Goal: Task Accomplishment & Management: Use online tool/utility

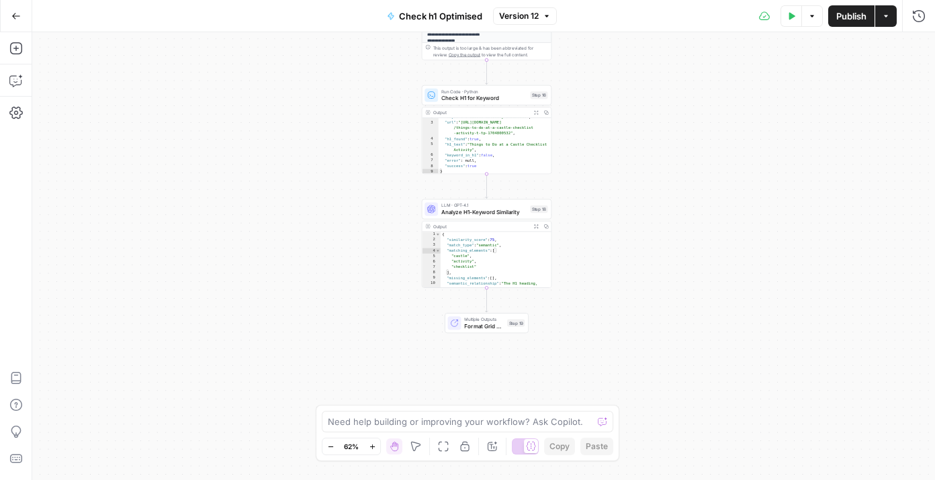
scroll to position [14, 0]
click at [474, 320] on span "Multiple Outputs" at bounding box center [484, 319] width 40 height 7
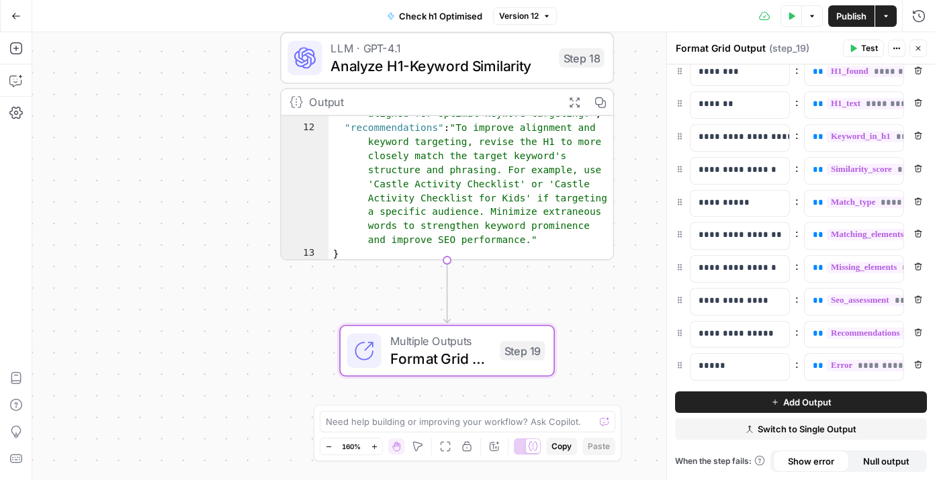
scroll to position [0, 0]
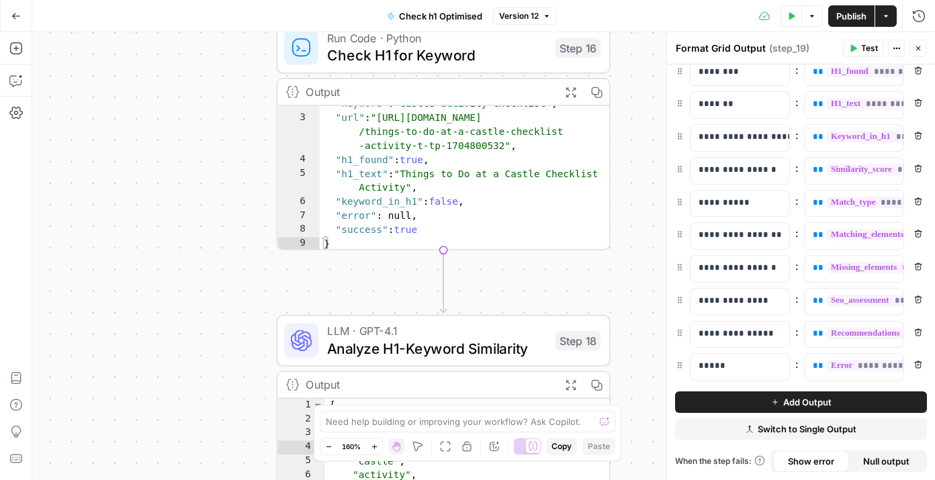
click at [23, 17] on button "Go Back" at bounding box center [16, 16] width 24 height 24
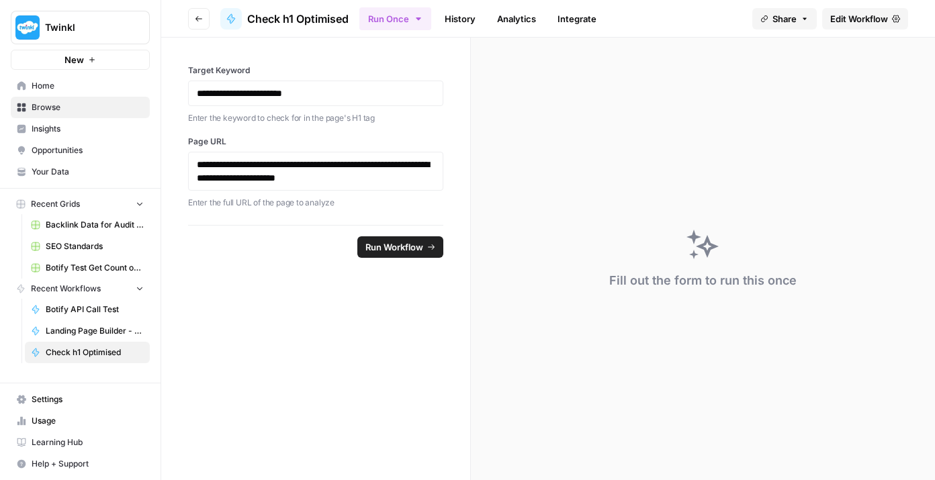
click at [23, 17] on img "Workspace: Twinkl" at bounding box center [27, 27] width 24 height 24
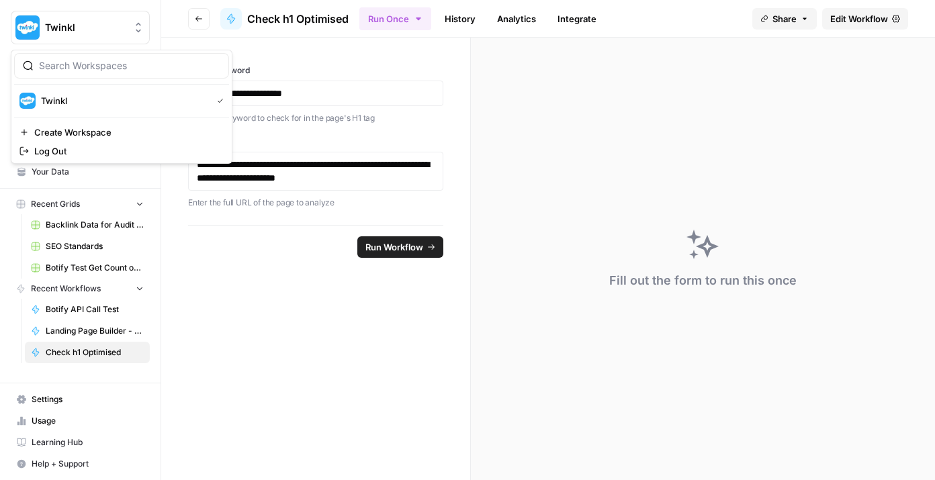
click at [316, 142] on label "Page URL" at bounding box center [315, 142] width 255 height 12
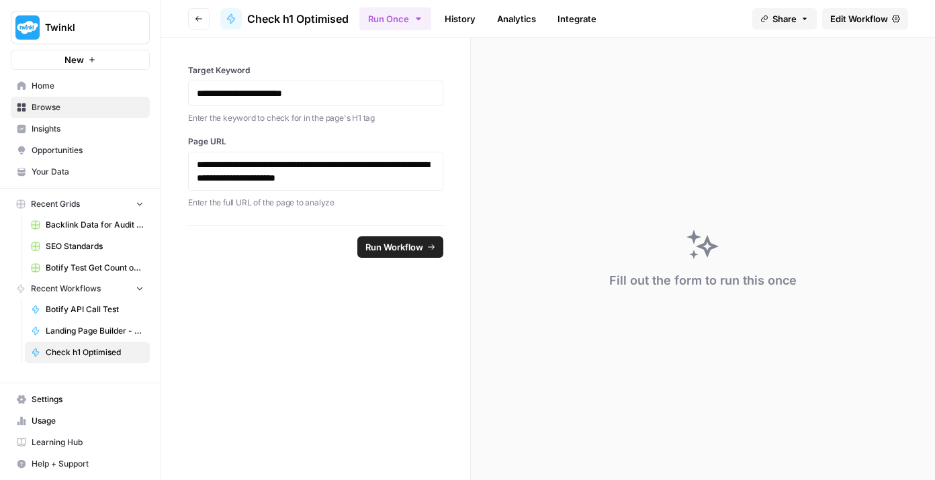
click at [79, 200] on span "Recent Grids" at bounding box center [55, 204] width 49 height 12
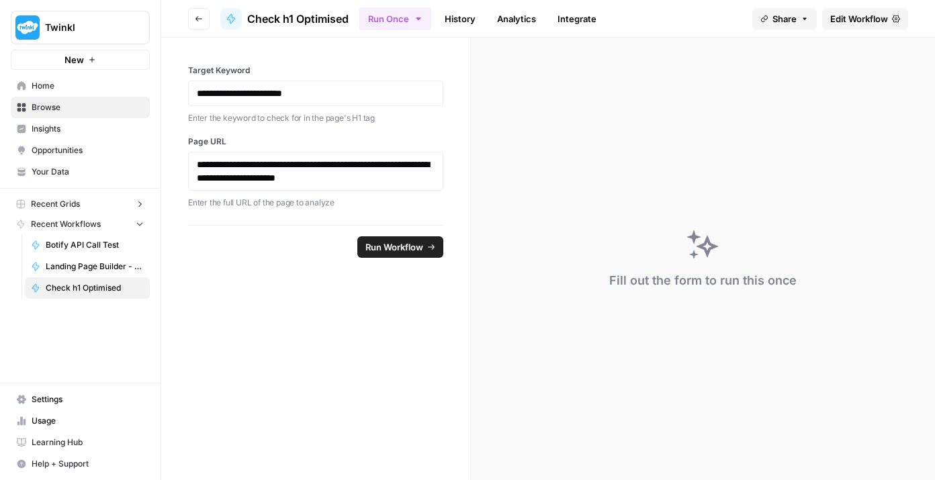
click at [79, 200] on span "Recent Grids" at bounding box center [55, 204] width 49 height 12
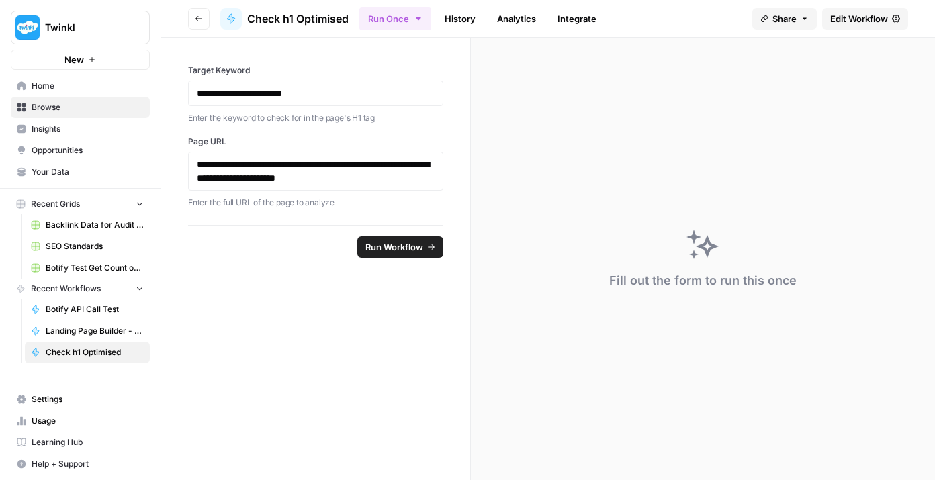
click at [85, 100] on link "Browse" at bounding box center [80, 107] width 139 height 21
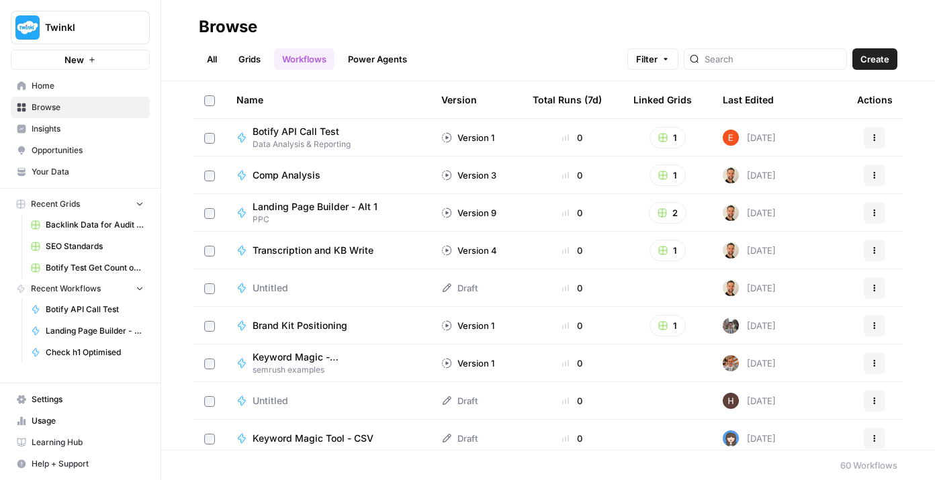
click at [243, 60] on link "Grids" at bounding box center [249, 58] width 38 height 21
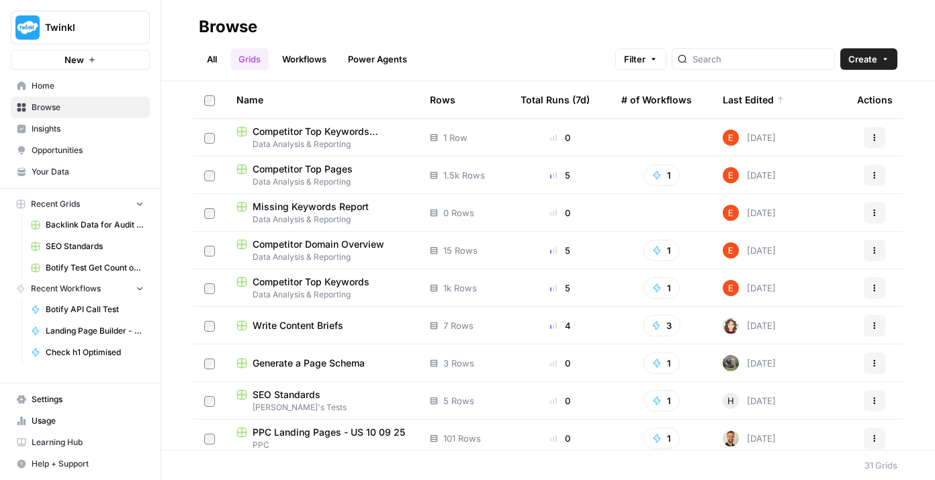
click at [324, 62] on link "Workflows" at bounding box center [304, 58] width 60 height 21
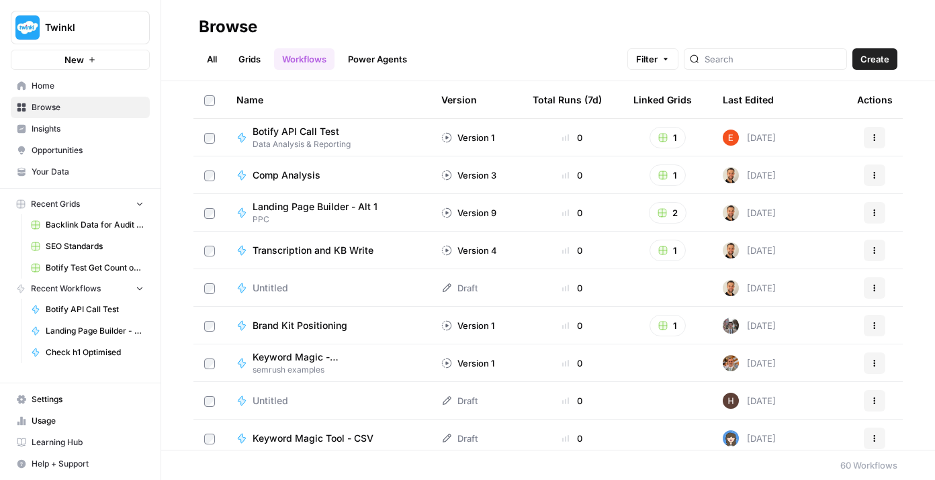
click at [264, 56] on link "Grids" at bounding box center [249, 58] width 38 height 21
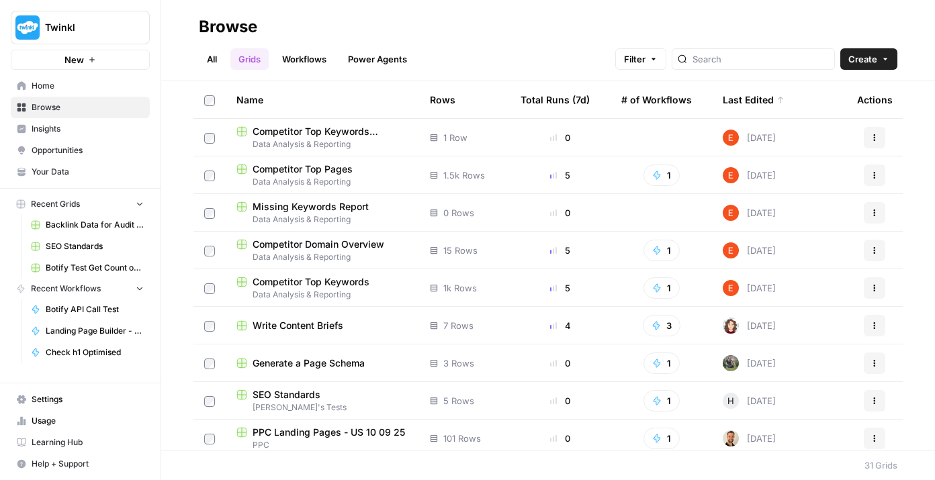
click at [747, 48] on div at bounding box center [753, 58] width 163 height 21
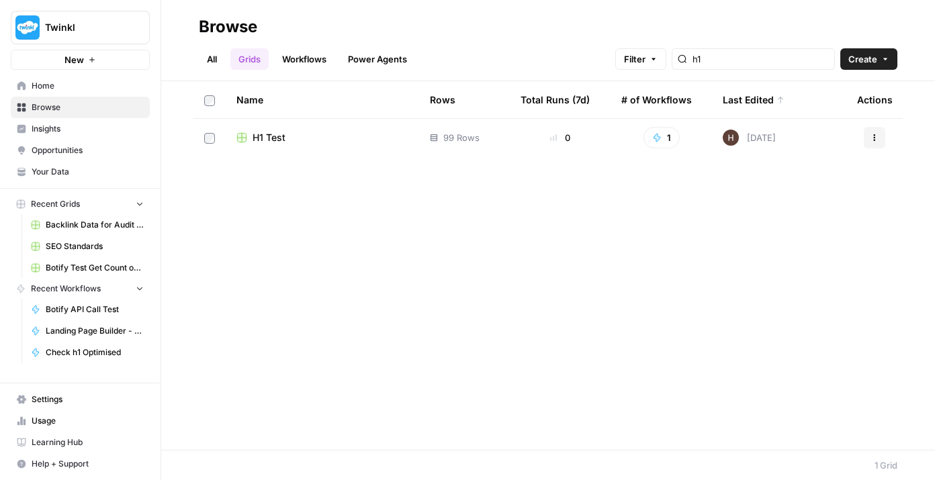
click at [308, 130] on td "H1 Test" at bounding box center [322, 138] width 193 height 38
click at [827, 62] on input "h1" at bounding box center [761, 58] width 136 height 13
type input "h1"
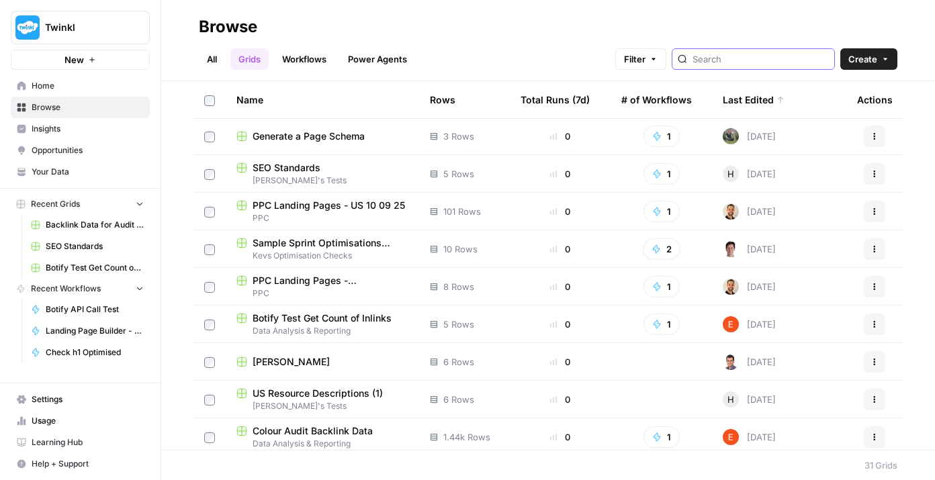
scroll to position [229, 0]
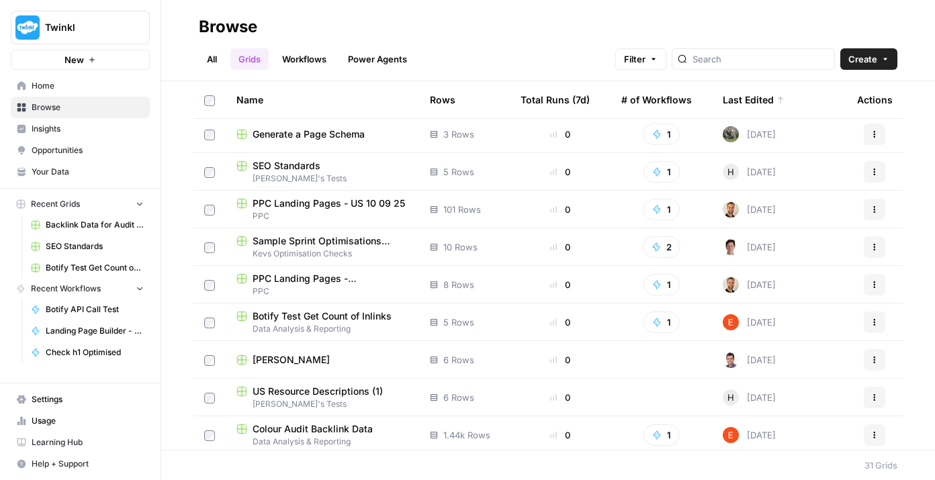
click at [357, 243] on span "Sample Sprint Optimisations Check" at bounding box center [331, 240] width 156 height 13
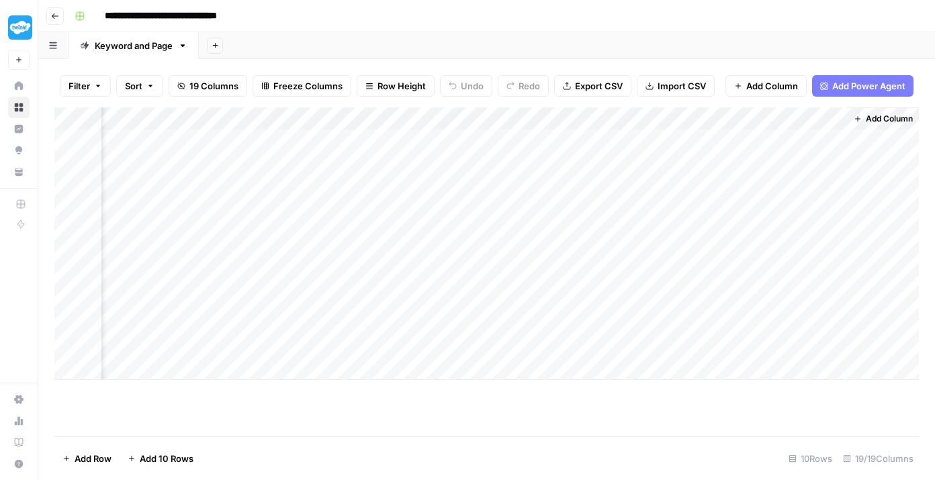
scroll to position [0, 1838]
click at [637, 138] on div "Add Column" at bounding box center [486, 243] width 864 height 273
click at [456, 141] on div "Add Column" at bounding box center [486, 243] width 864 height 273
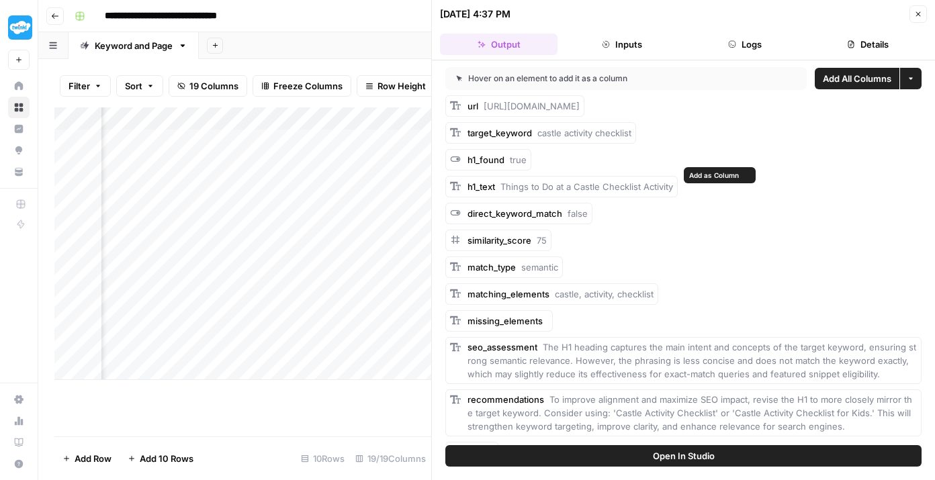
scroll to position [25, 0]
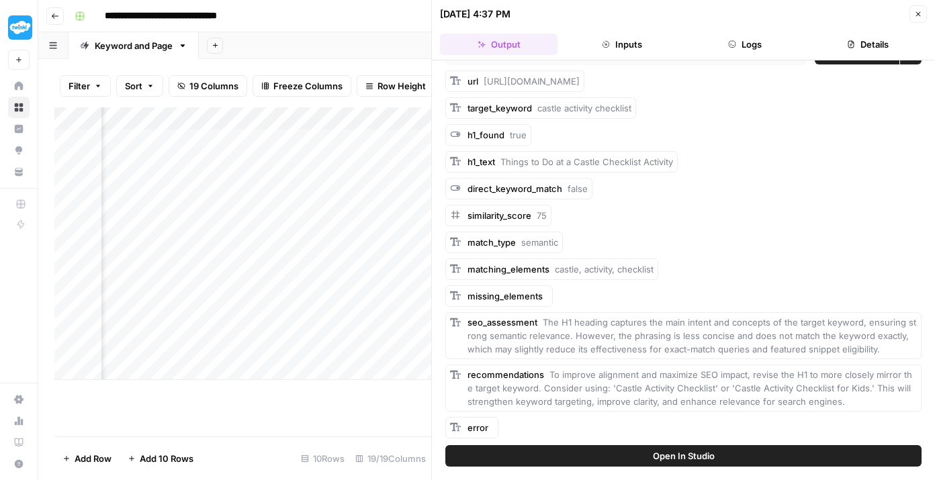
click at [511, 451] on button "Open In Studio" at bounding box center [683, 455] width 476 height 21
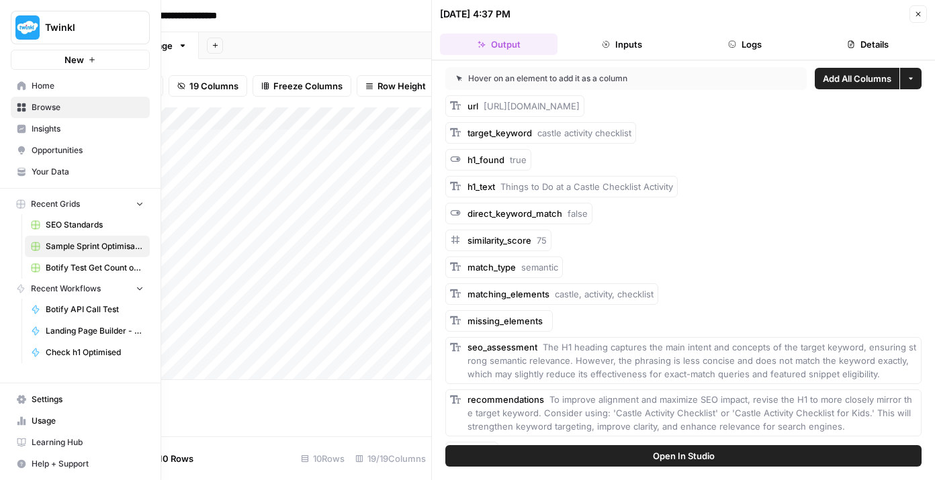
click at [77, 357] on span "Check h1 Optimised" at bounding box center [95, 353] width 98 height 12
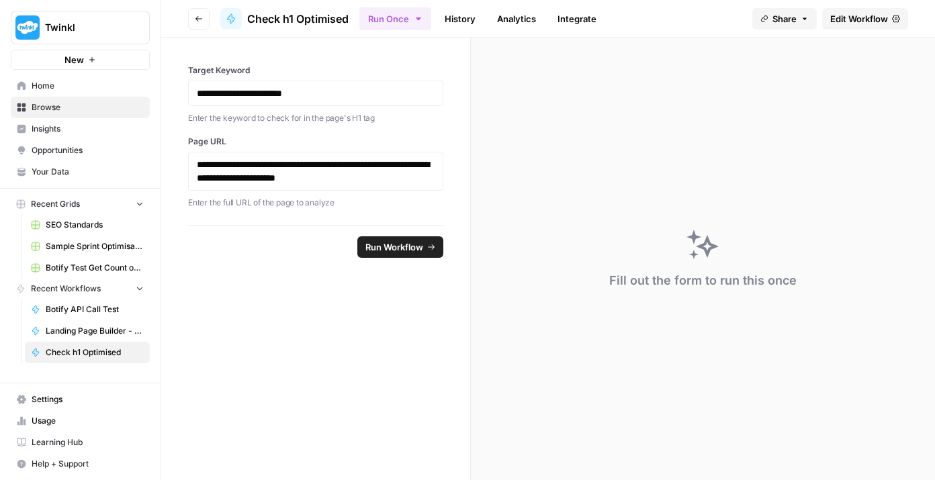
click at [861, 21] on span "Edit Workflow" at bounding box center [859, 18] width 58 height 13
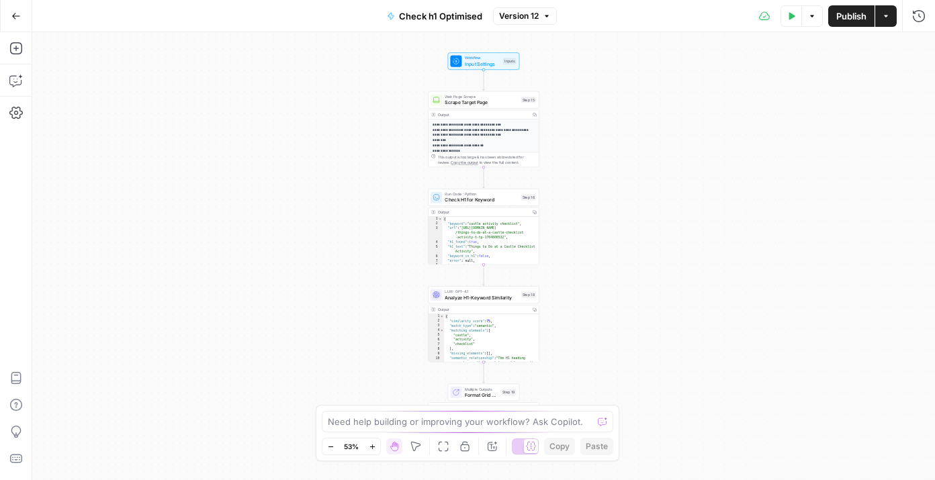
click at [486, 142] on p "**********" at bounding box center [484, 277] width 102 height 310
click at [463, 199] on span "Check H1 for Keyword" at bounding box center [481, 199] width 73 height 7
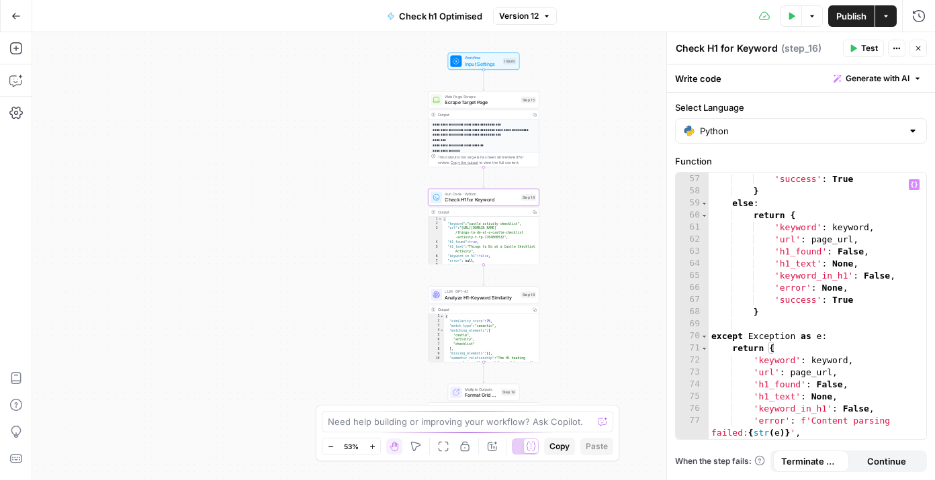
scroll to position [890, 0]
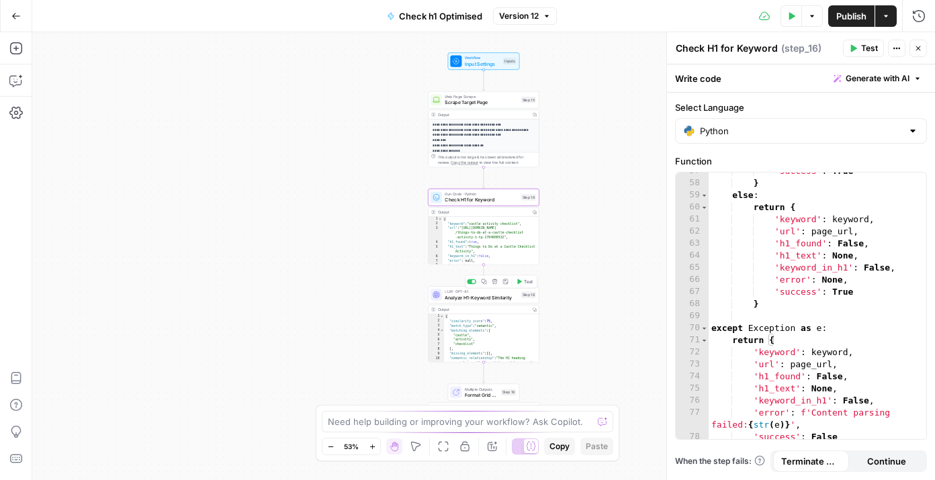
click at [475, 298] on span "Analyze H1-Keyword Similarity" at bounding box center [481, 297] width 73 height 7
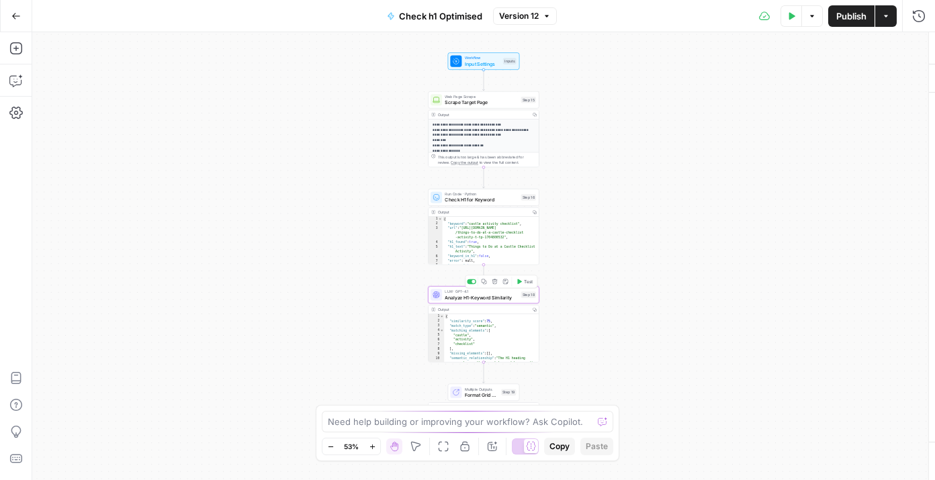
type textarea "Analyze H1-Keyword Similarity"
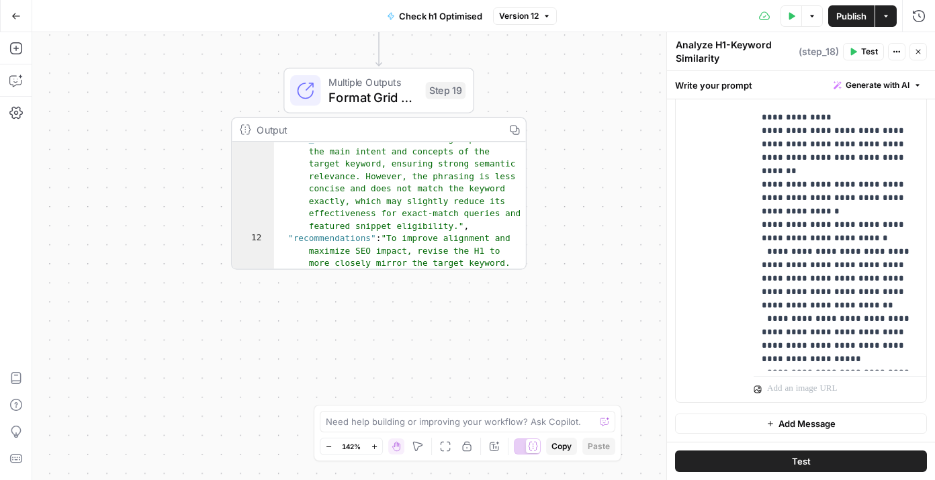
scroll to position [197, 0]
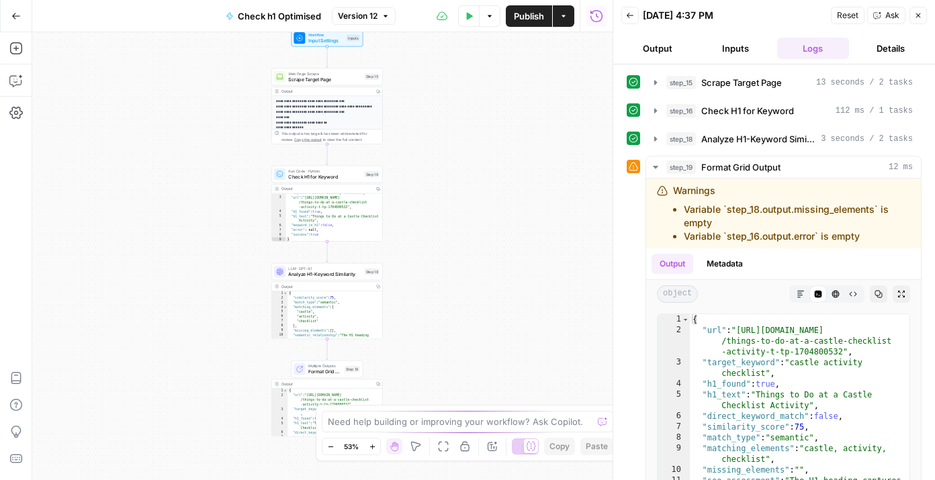
scroll to position [14, 0]
